Goal: Task Accomplishment & Management: Complete application form

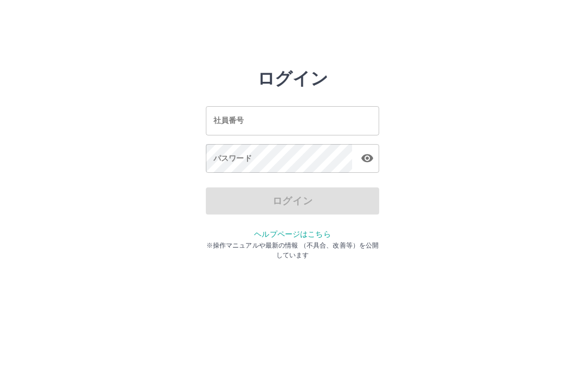
click at [309, 117] on input "社員番号" at bounding box center [292, 120] width 173 height 29
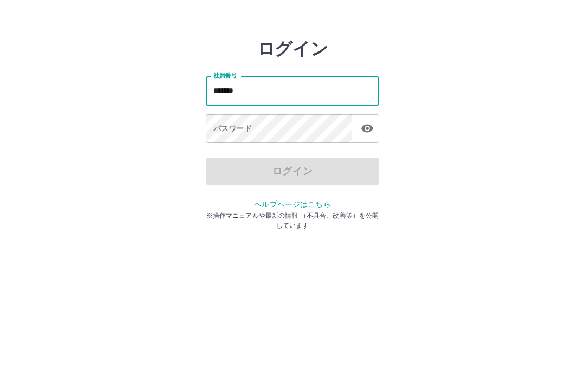
type input "*******"
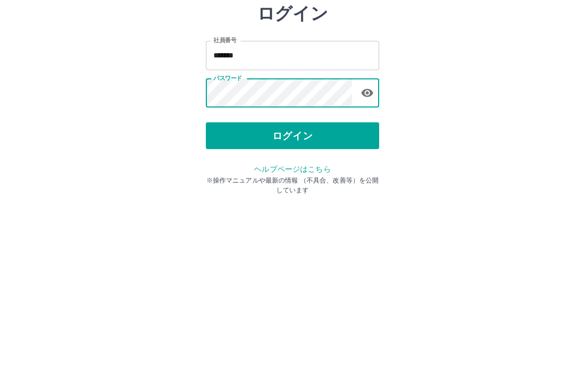
click at [347, 187] on button "ログイン" at bounding box center [292, 200] width 173 height 27
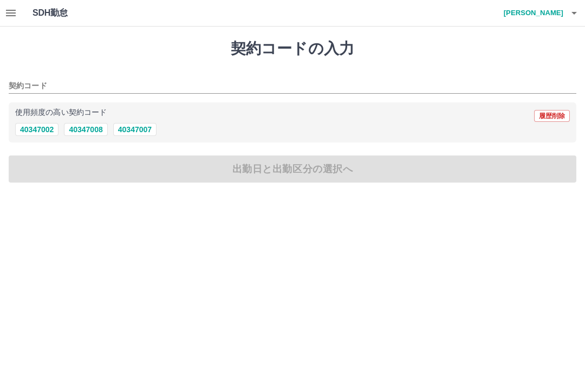
click at [542, 6] on h4 "横山　笑夢斗" at bounding box center [530, 13] width 65 height 26
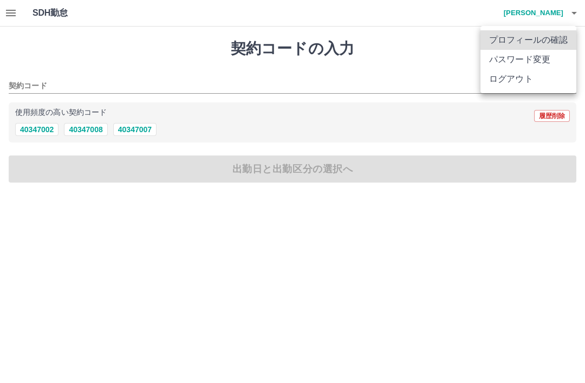
click at [499, 321] on div at bounding box center [292, 191] width 585 height 383
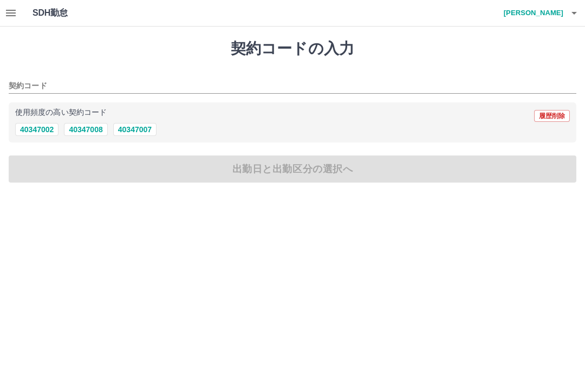
click at [46, 80] on input "契約コード" at bounding box center [284, 87] width 551 height 14
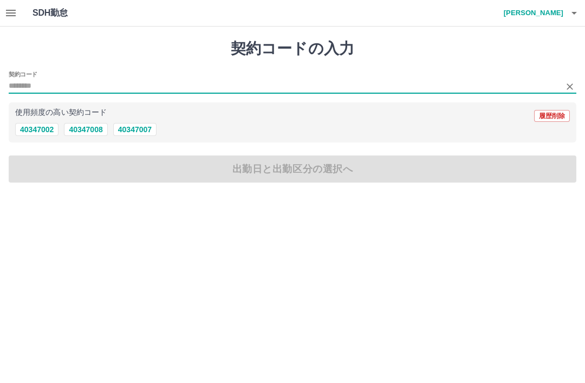
click at [147, 129] on button "40347007" at bounding box center [134, 129] width 43 height 13
type input "********"
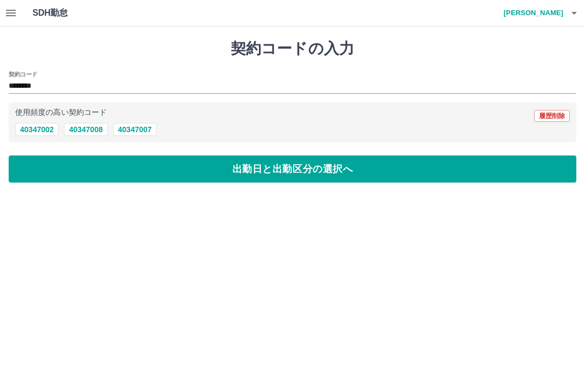
click at [358, 167] on button "出勤日と出勤区分の選択へ" at bounding box center [293, 168] width 568 height 27
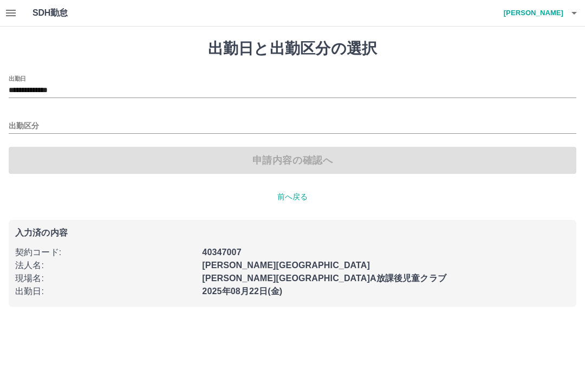
click at [72, 124] on input "出勤区分" at bounding box center [293, 127] width 568 height 14
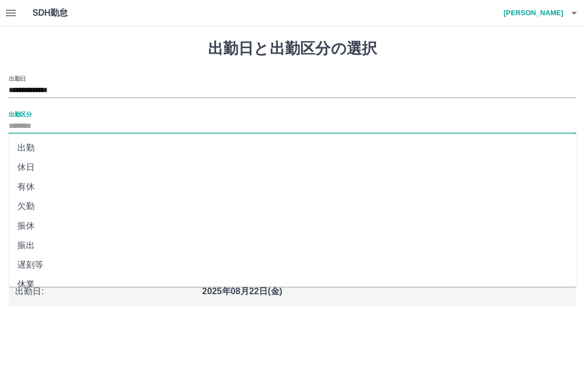
click at [55, 147] on li "出勤" at bounding box center [293, 148] width 568 height 20
type input "**"
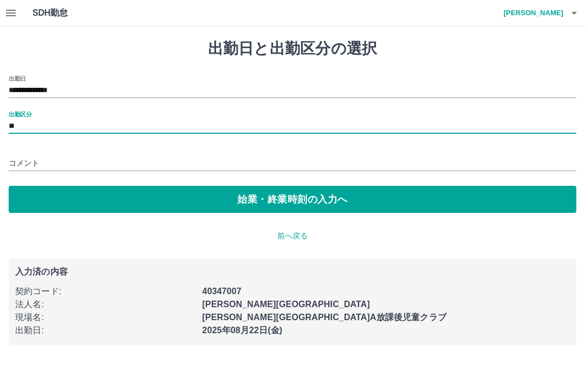
click at [327, 198] on button "始業・終業時刻の入力へ" at bounding box center [293, 199] width 568 height 27
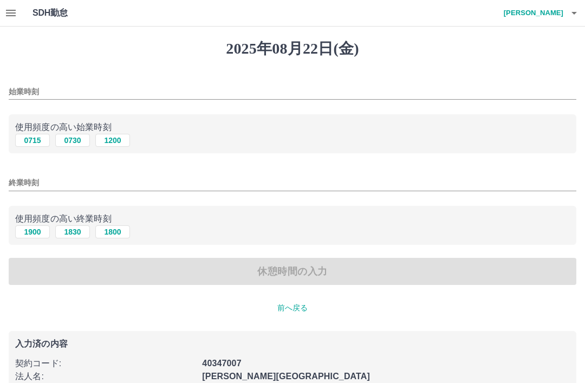
click at [114, 95] on input "始業時刻" at bounding box center [293, 92] width 568 height 16
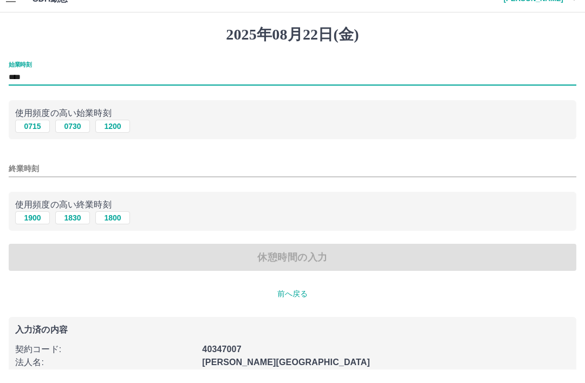
type input "****"
click at [303, 166] on div "終業時刻" at bounding box center [293, 179] width 568 height 26
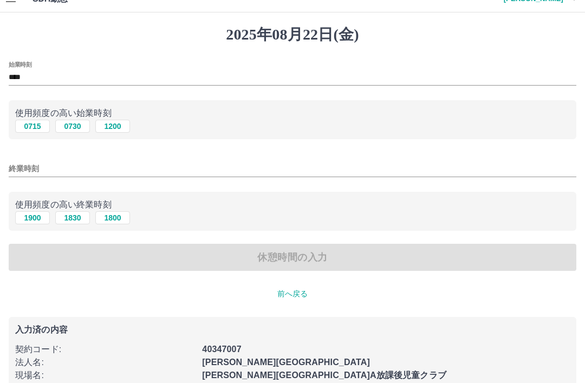
click at [136, 161] on input "終業時刻" at bounding box center [293, 169] width 568 height 16
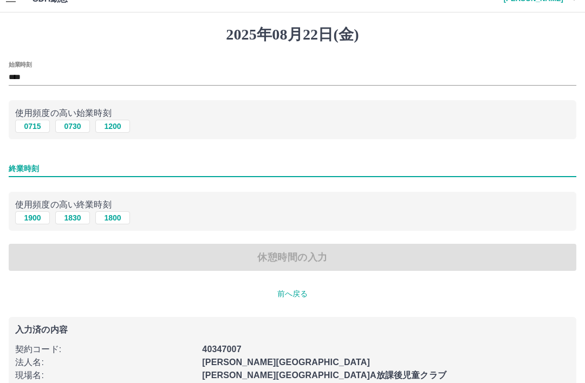
scroll to position [14, 0]
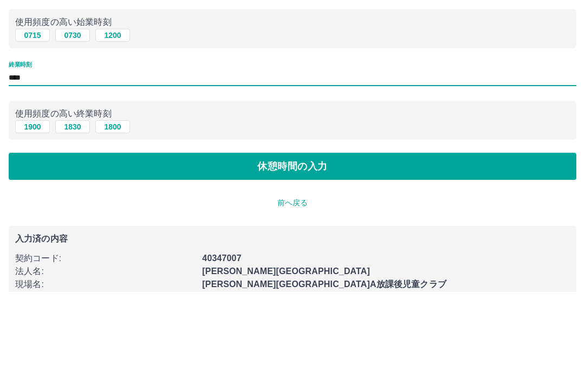
type input "****"
click at [371, 244] on button "休憩時間の入力" at bounding box center [293, 257] width 568 height 27
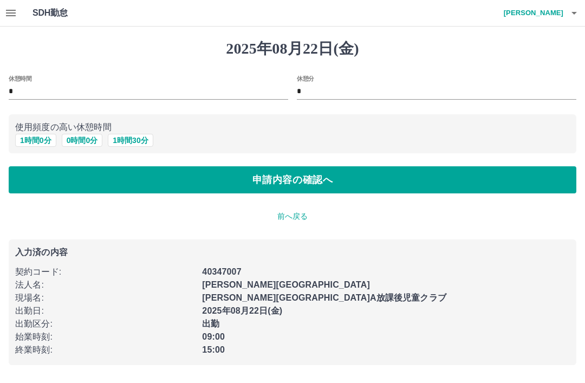
click at [45, 139] on button "1 時間 0 分" at bounding box center [35, 140] width 41 height 13
type input "*"
click at [430, 176] on button "申請内容の確認へ" at bounding box center [293, 179] width 568 height 27
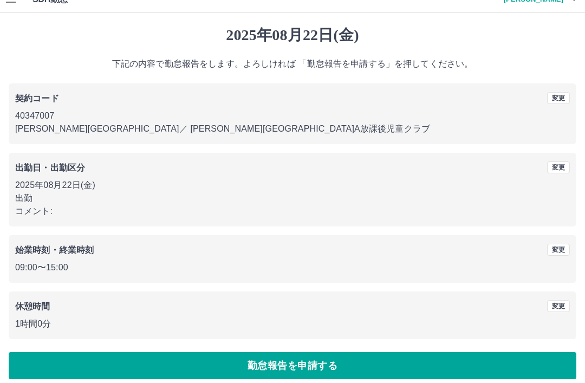
scroll to position [22, 0]
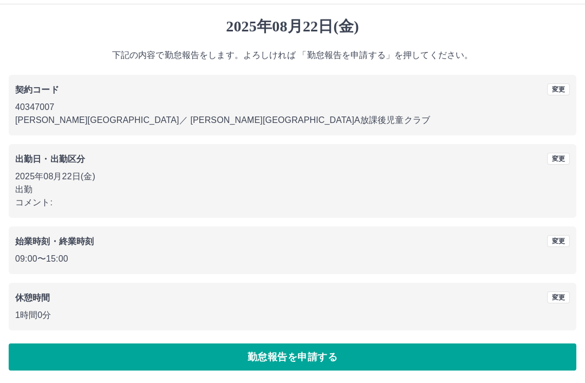
click at [25, 346] on button "勤怠報告を申請する" at bounding box center [293, 356] width 568 height 27
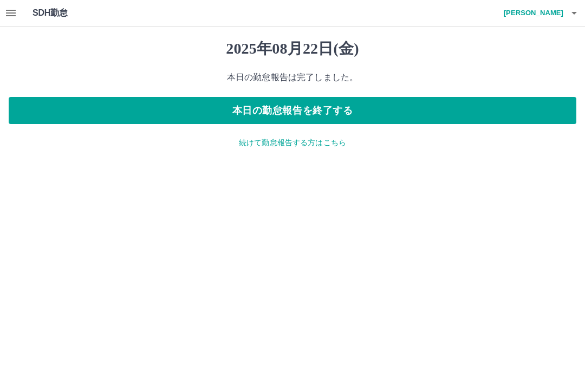
click at [538, 10] on h4 "横山　笑夢斗" at bounding box center [530, 13] width 65 height 26
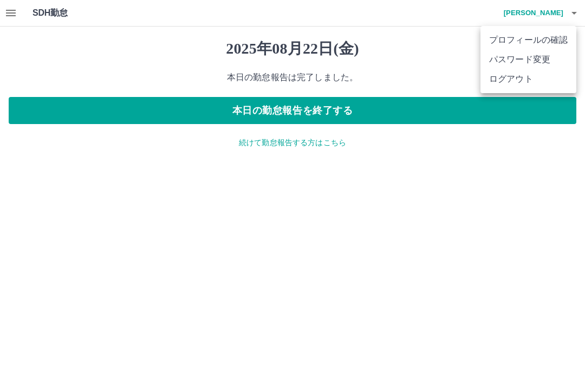
click at [525, 84] on li "ログアウト" at bounding box center [529, 79] width 96 height 20
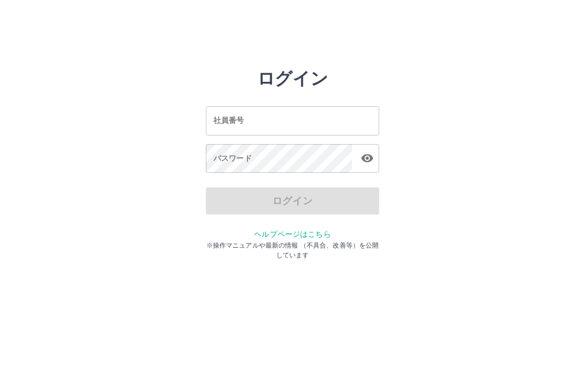
click at [331, 118] on input "社員番号" at bounding box center [292, 120] width 173 height 29
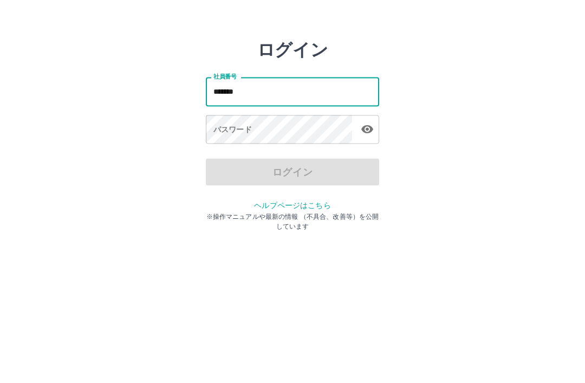
type input "*******"
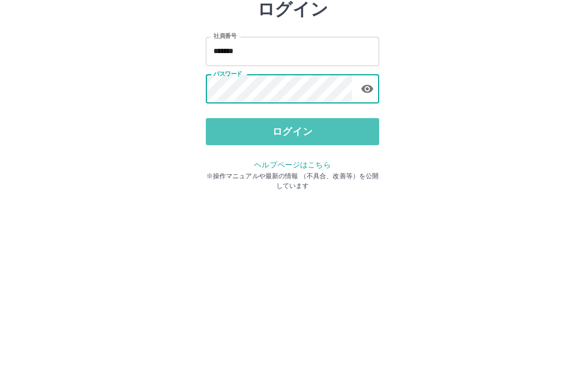
click at [342, 187] on button "ログイン" at bounding box center [292, 200] width 173 height 27
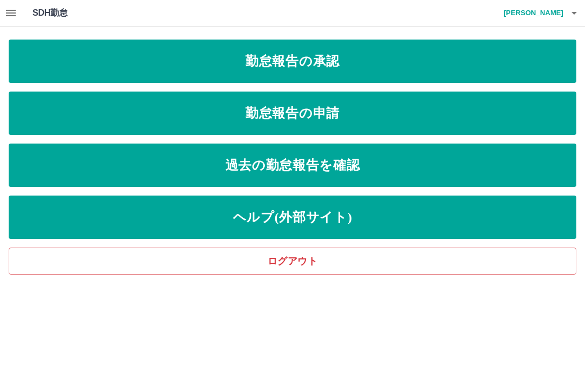
click at [434, 62] on link "勤怠報告の承認" at bounding box center [293, 61] width 568 height 43
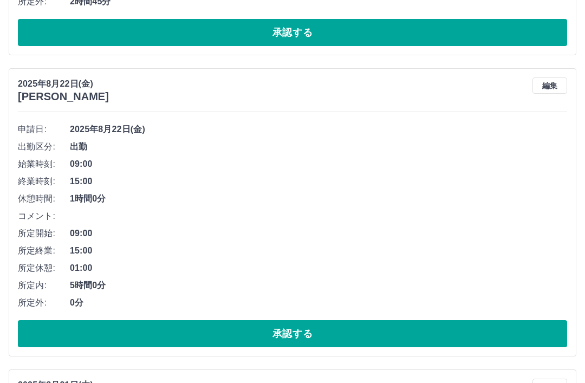
scroll to position [1109, 0]
click at [538, 83] on button "編集" at bounding box center [550, 85] width 35 height 16
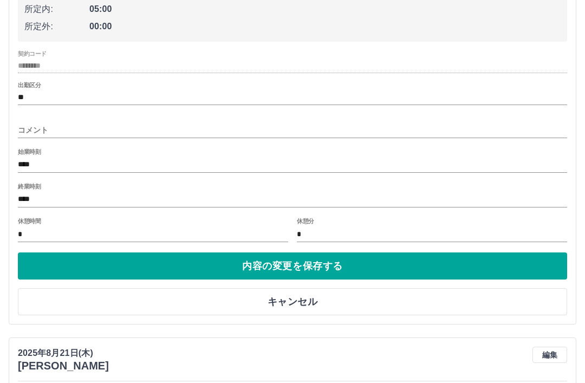
scroll to position [1302, 0]
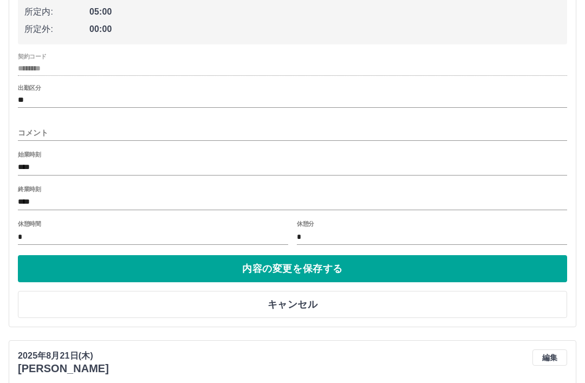
click at [115, 233] on input "*" at bounding box center [153, 237] width 270 height 16
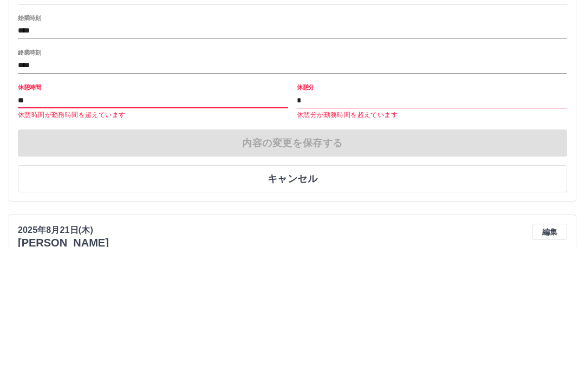
type input "*"
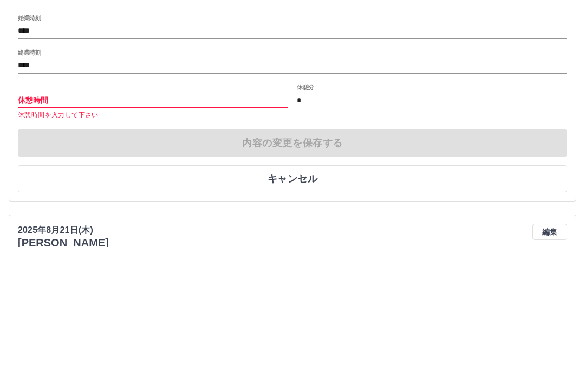
type input "*"
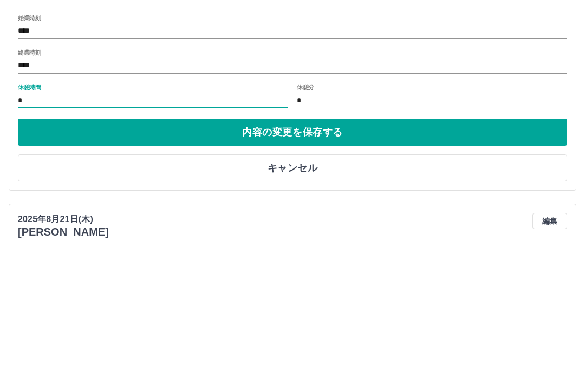
click at [417, 255] on button "内容の変更を保存する" at bounding box center [292, 268] width 549 height 27
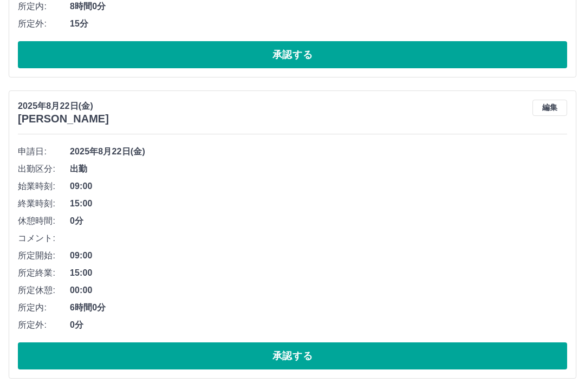
scroll to position [786, 0]
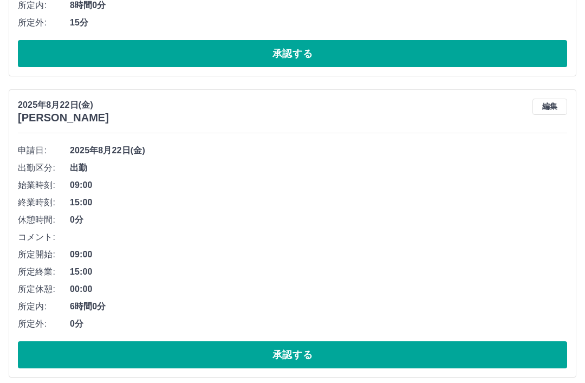
click at [19, 350] on button "承認する" at bounding box center [292, 355] width 549 height 27
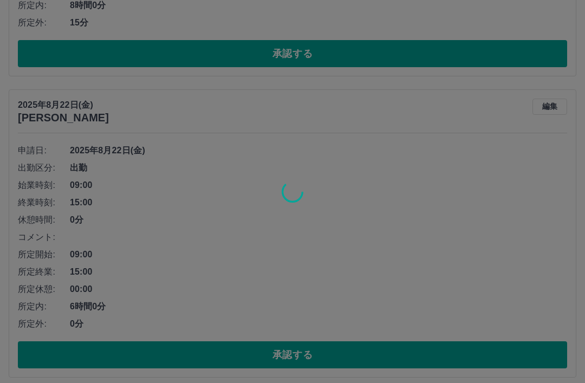
click at [19, 350] on div at bounding box center [292, 191] width 585 height 383
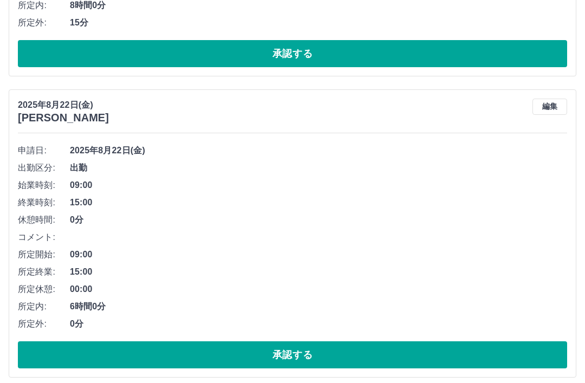
click at [30, 348] on button "承認する" at bounding box center [292, 354] width 549 height 27
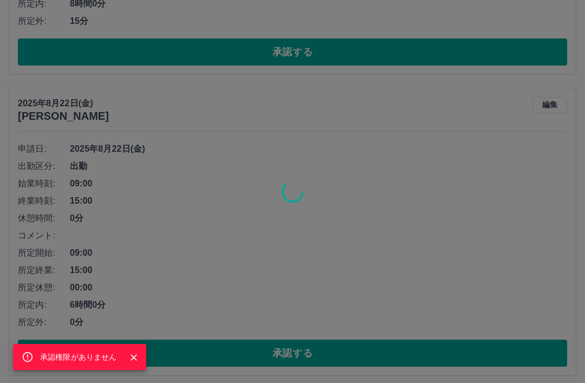
scroll to position [789, 0]
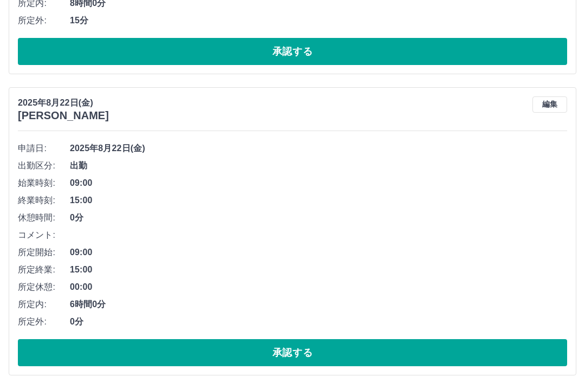
click at [443, 241] on li "コメント:" at bounding box center [292, 234] width 549 height 17
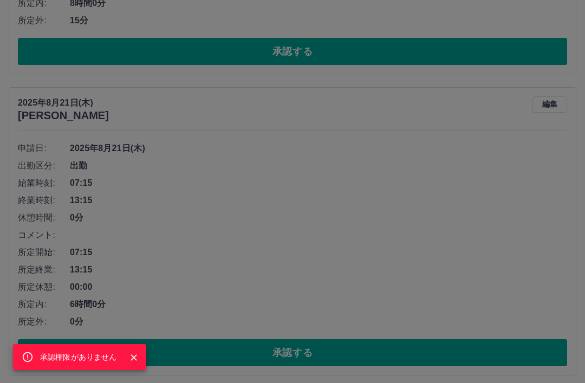
click at [478, 191] on div "承認権限がありません" at bounding box center [292, 191] width 585 height 383
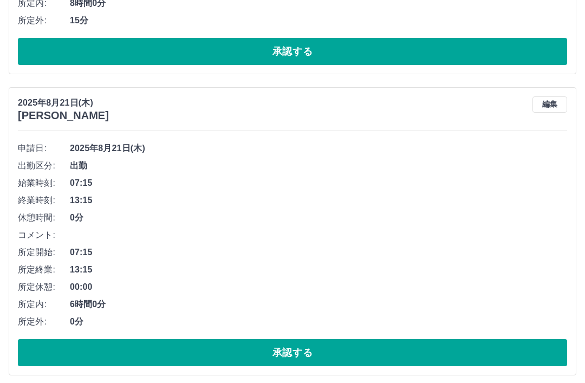
click at [499, 218] on span "0分" at bounding box center [318, 217] width 497 height 13
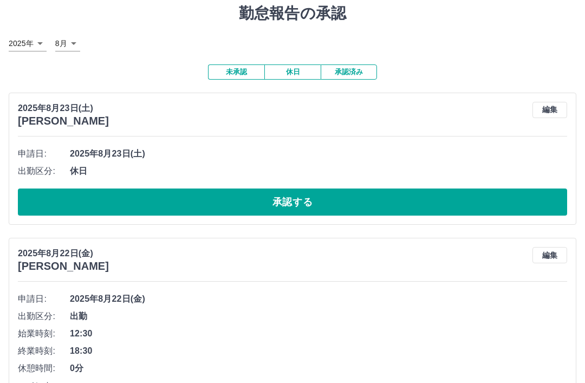
scroll to position [0, 0]
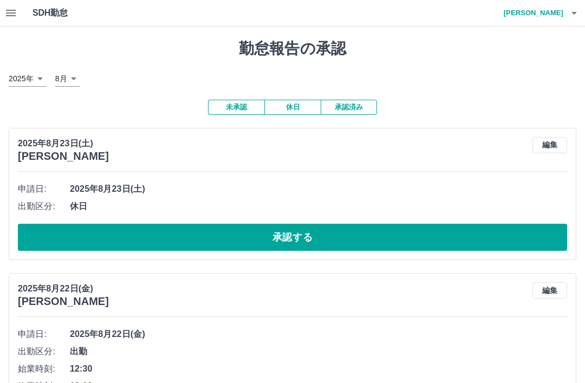
click at [561, 10] on h4 "村松　理恵" at bounding box center [530, 13] width 65 height 26
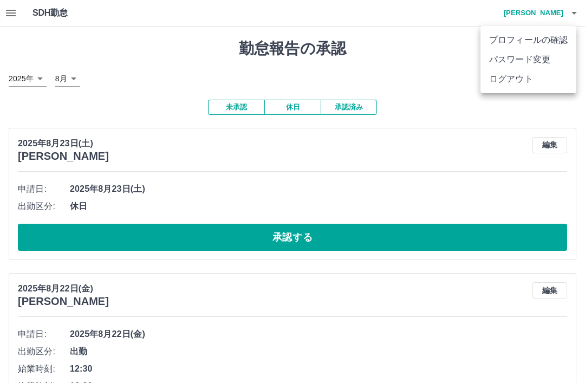
click at [530, 81] on li "ログアウト" at bounding box center [529, 79] width 96 height 20
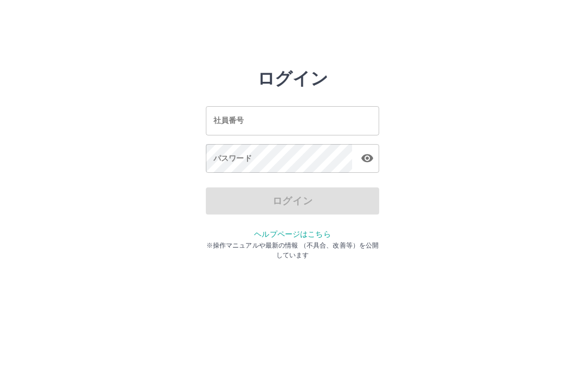
click at [348, 98] on div "社員番号 社員番号 パスワード パスワード" at bounding box center [292, 138] width 173 height 98
click at [347, 98] on div "社員番号 社員番号 パスワード パスワード" at bounding box center [292, 138] width 173 height 98
click at [351, 123] on input "社員番号" at bounding box center [292, 120] width 173 height 29
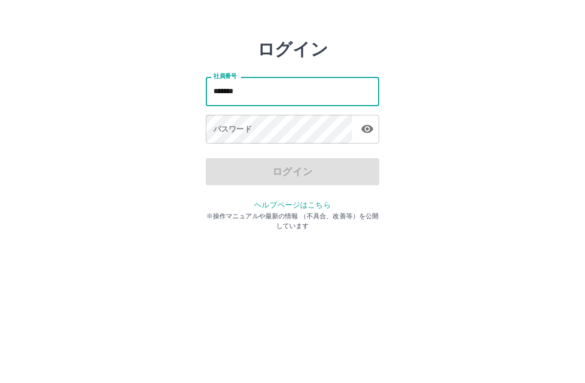
type input "*******"
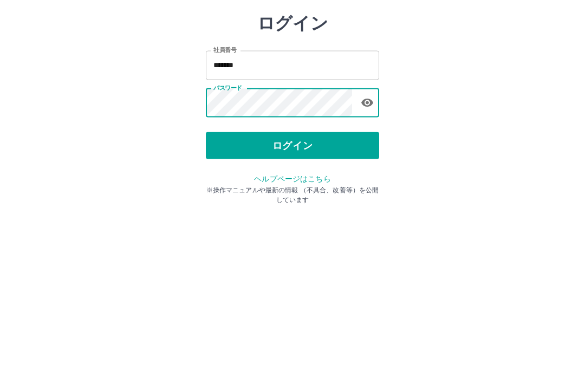
click at [350, 187] on button "ログイン" at bounding box center [292, 200] width 173 height 27
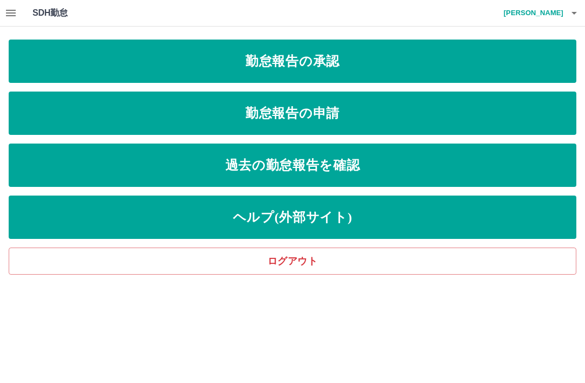
click at [378, 51] on link "勤怠報告の承認" at bounding box center [293, 61] width 568 height 43
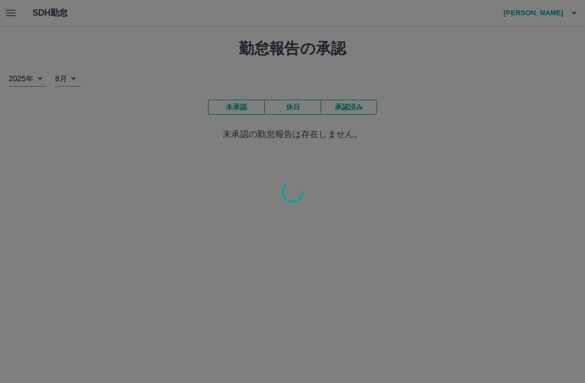
click at [496, 272] on div at bounding box center [292, 191] width 585 height 383
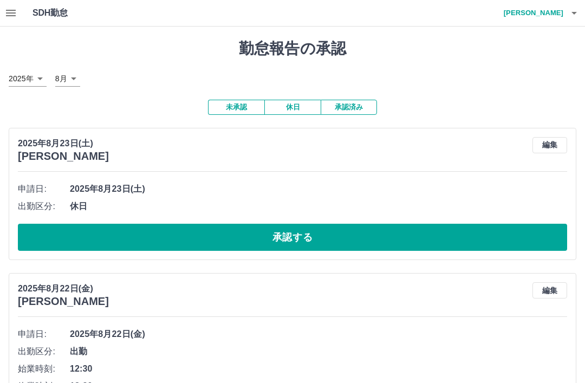
click at [25, 6] on div "SDH勤怠 村松　理恵" at bounding box center [292, 13] width 585 height 27
click at [548, 9] on h4 "村松　理恵" at bounding box center [530, 13] width 65 height 26
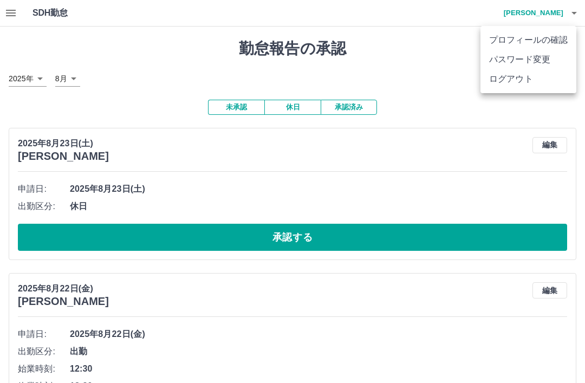
click at [531, 81] on li "ログアウト" at bounding box center [529, 79] width 96 height 20
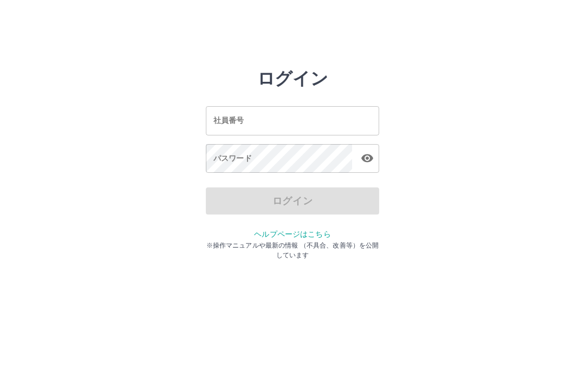
click at [334, 115] on input "社員番号" at bounding box center [292, 120] width 173 height 29
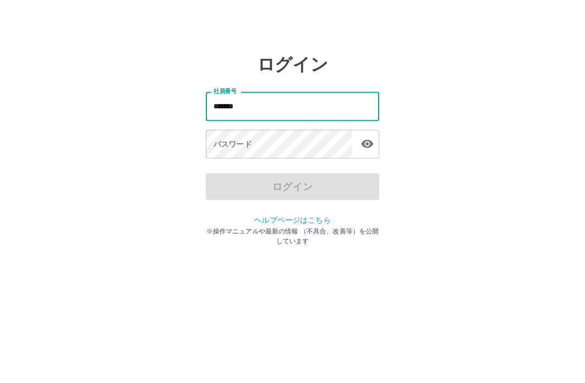
type input "*******"
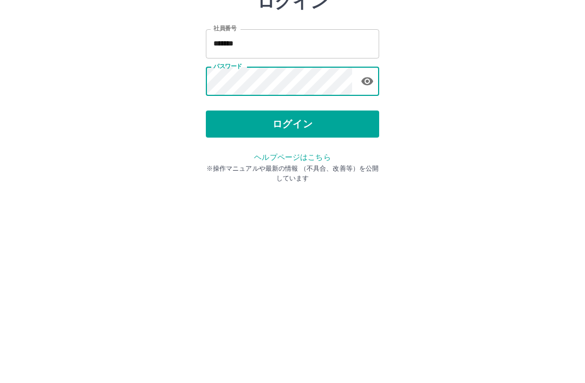
click at [378, 187] on button "ログイン" at bounding box center [292, 200] width 173 height 27
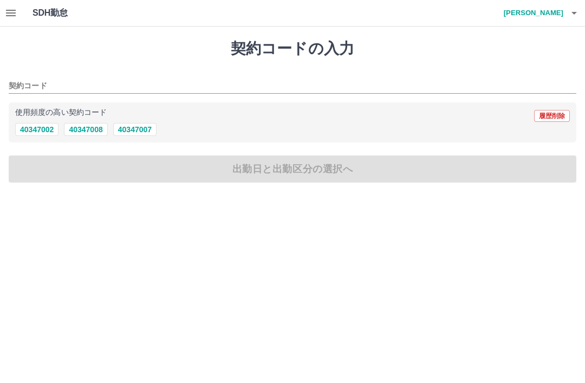
click at [560, 16] on h4 "[PERSON_NAME]" at bounding box center [530, 13] width 65 height 26
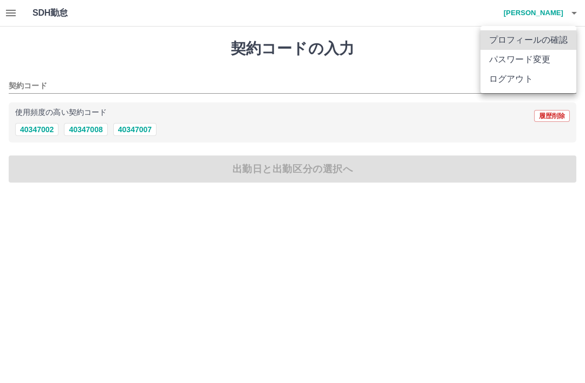
click at [553, 82] on li "ログアウト" at bounding box center [529, 79] width 96 height 20
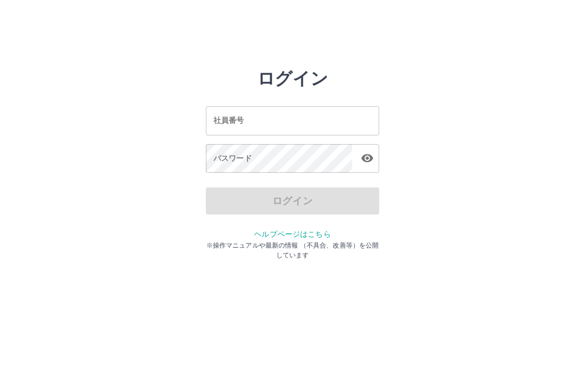
click at [335, 118] on input "社員番号" at bounding box center [292, 120] width 173 height 29
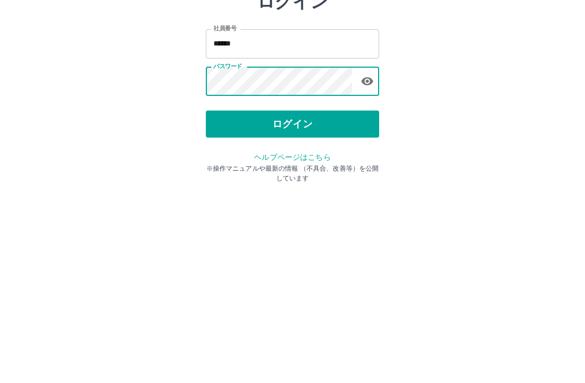
click at [364, 105] on div "社員番号 ****** 社員番号 パスワード パスワード" at bounding box center [292, 138] width 173 height 98
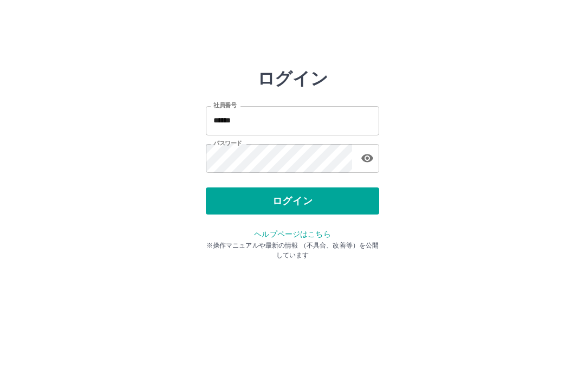
click at [362, 189] on button "ログイン" at bounding box center [292, 200] width 173 height 27
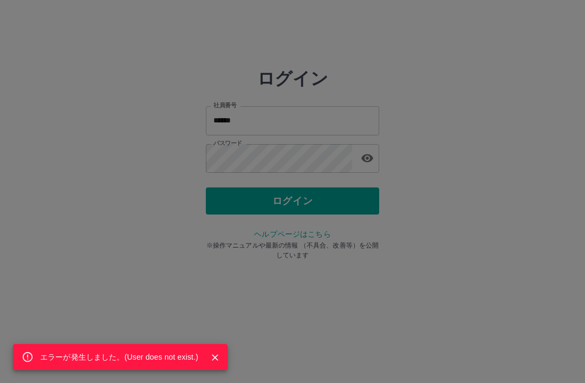
click at [460, 286] on div "エラーが発生しました。( User does not exist. )" at bounding box center [292, 191] width 585 height 383
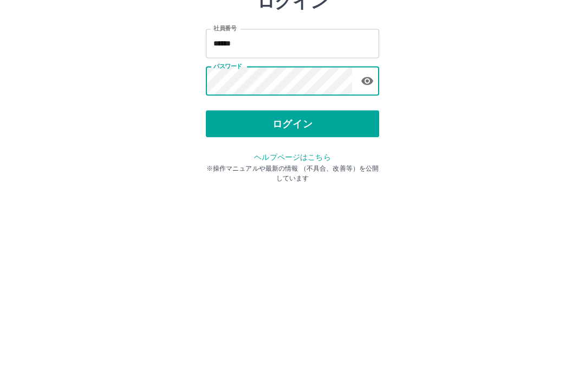
click at [285, 106] on input "******" at bounding box center [292, 120] width 173 height 29
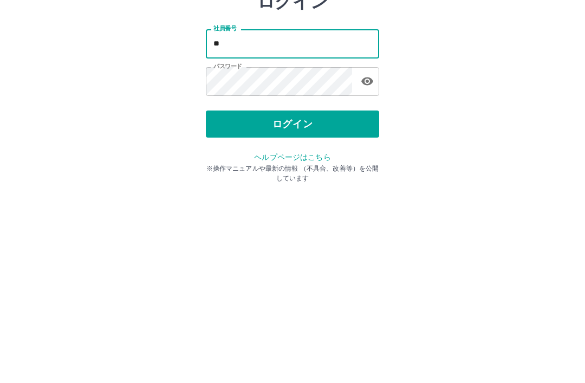
type input "*"
type input "*******"
click at [339, 187] on button "ログイン" at bounding box center [292, 200] width 173 height 27
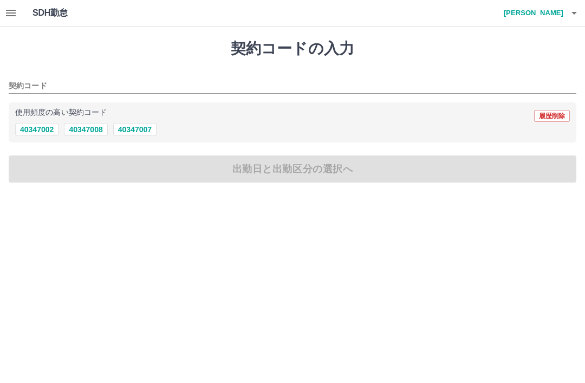
click at [20, 8] on button "button" at bounding box center [11, 13] width 22 height 26
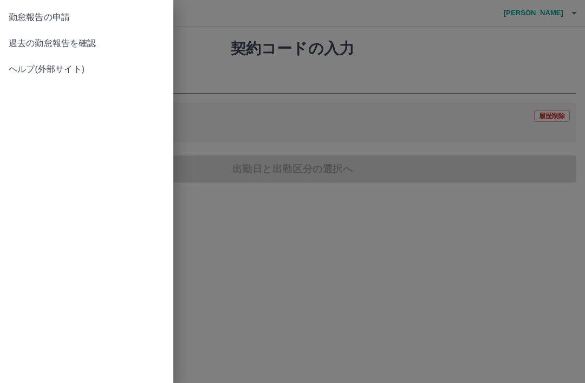
click at [89, 47] on span "過去の勤怠報告を確認" at bounding box center [87, 43] width 156 height 13
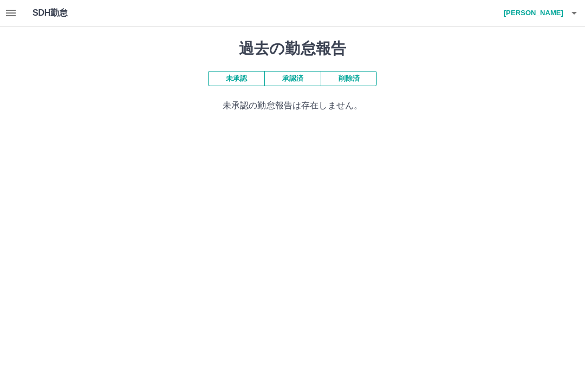
click at [294, 72] on button "承認済" at bounding box center [292, 78] width 56 height 15
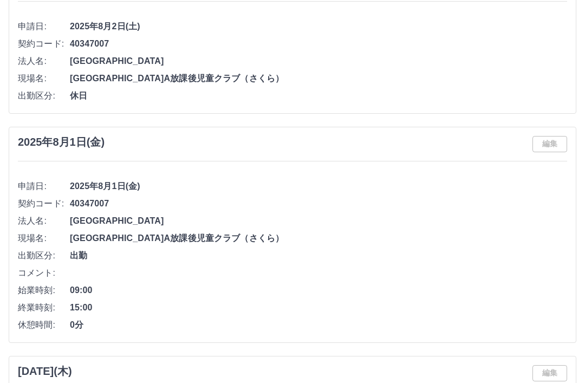
scroll to position [2263, 0]
